Goal: Information Seeking & Learning: Check status

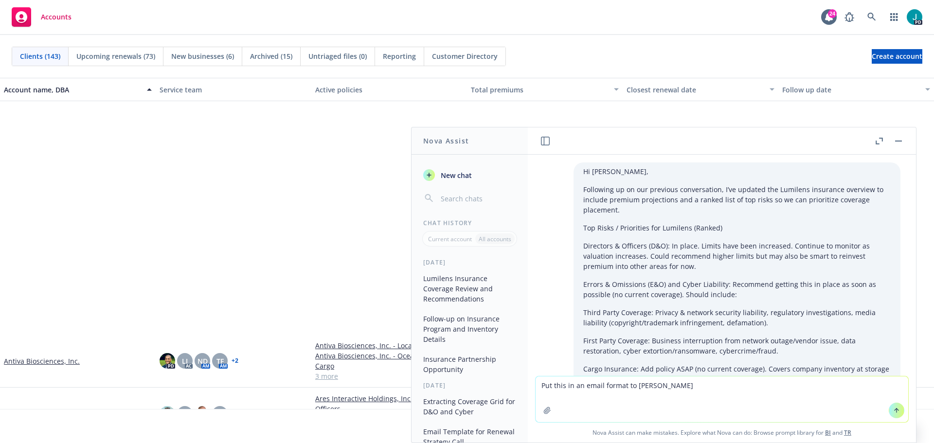
scroll to position [2450, 0]
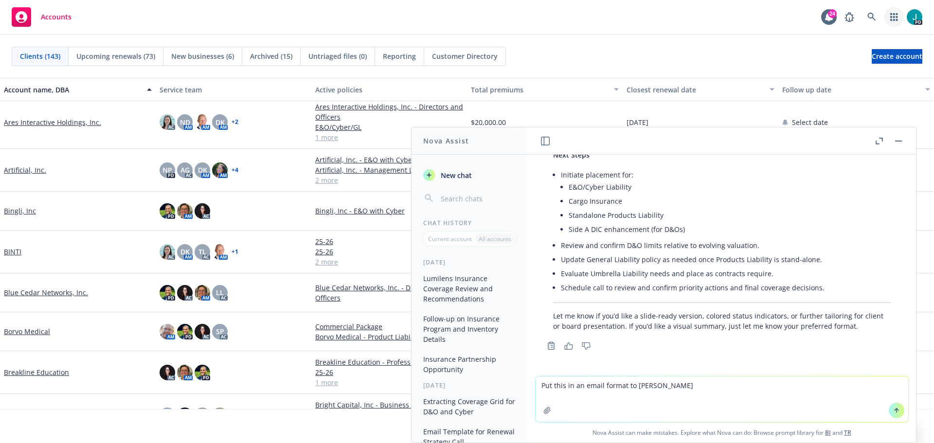
click at [893, 19] on icon "button" at bounding box center [893, 17] width 7 height 8
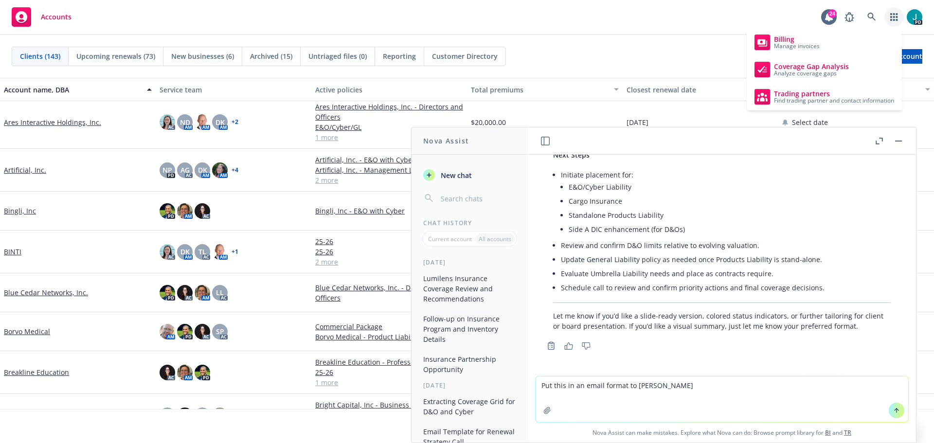
click at [815, 82] on div "Billing Manage invoices Coverage Gap Analysis Analyze coverage gaps Trading par…" at bounding box center [824, 70] width 155 height 82
click at [816, 76] on span "Analyze coverage gaps" at bounding box center [811, 74] width 75 height 6
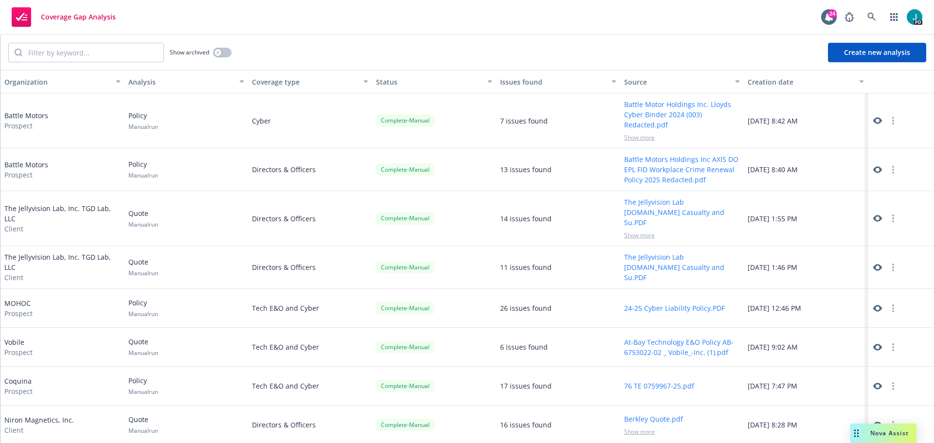
click at [873, 117] on icon at bounding box center [877, 120] width 9 height 9
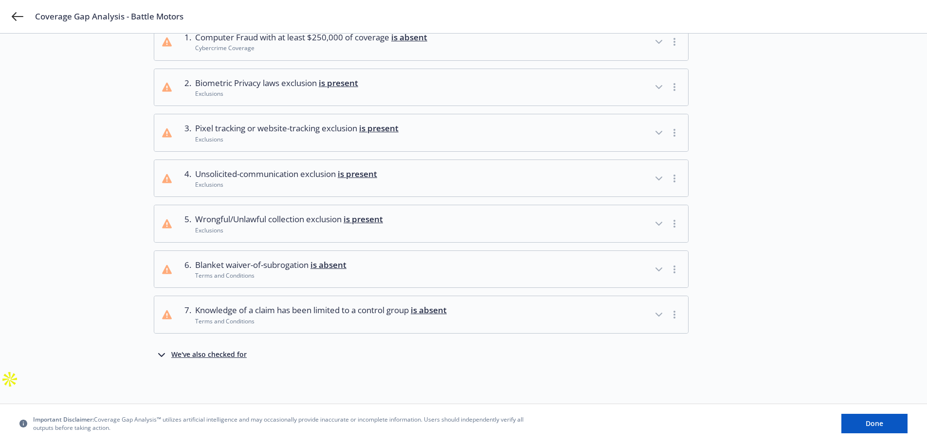
scroll to position [35, 0]
